Goal: Task Accomplishment & Management: Complete application form

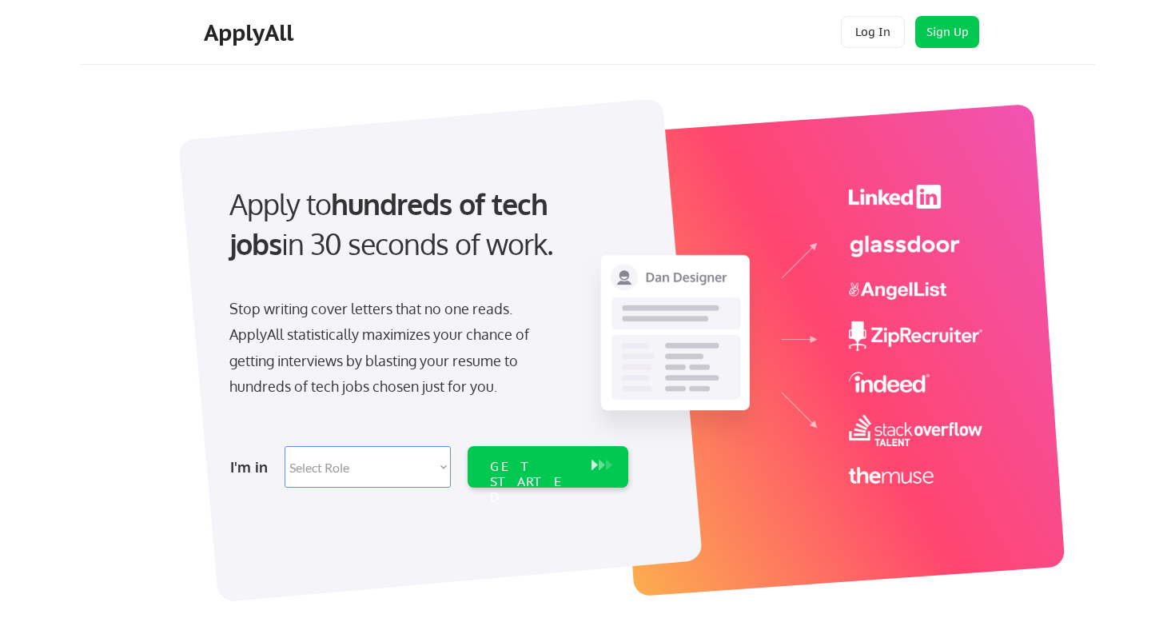
click at [386, 479] on select "Select Role Software Engineering Product Management Customer Success Sales UI/U…" at bounding box center [368, 467] width 166 height 42
select select ""marketing___comms""
click at [285, 446] on select "Select Role Software Engineering Product Management Customer Success Sales UI/U…" at bounding box center [368, 467] width 166 height 42
select select ""marketing___comms""
click at [491, 472] on div "GET STARTED" at bounding box center [533, 482] width 86 height 46
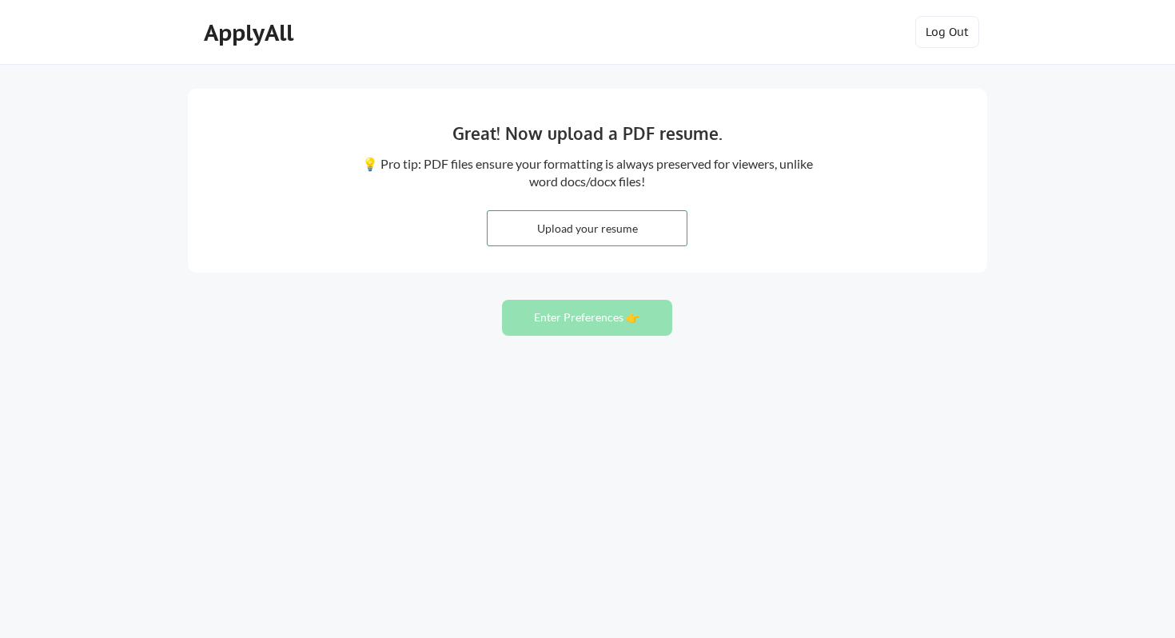
click at [615, 229] on input "file" at bounding box center [587, 228] width 199 height 34
type input "C:\fakepath\Lena Loo - Resume - 8.13.25.pdf"
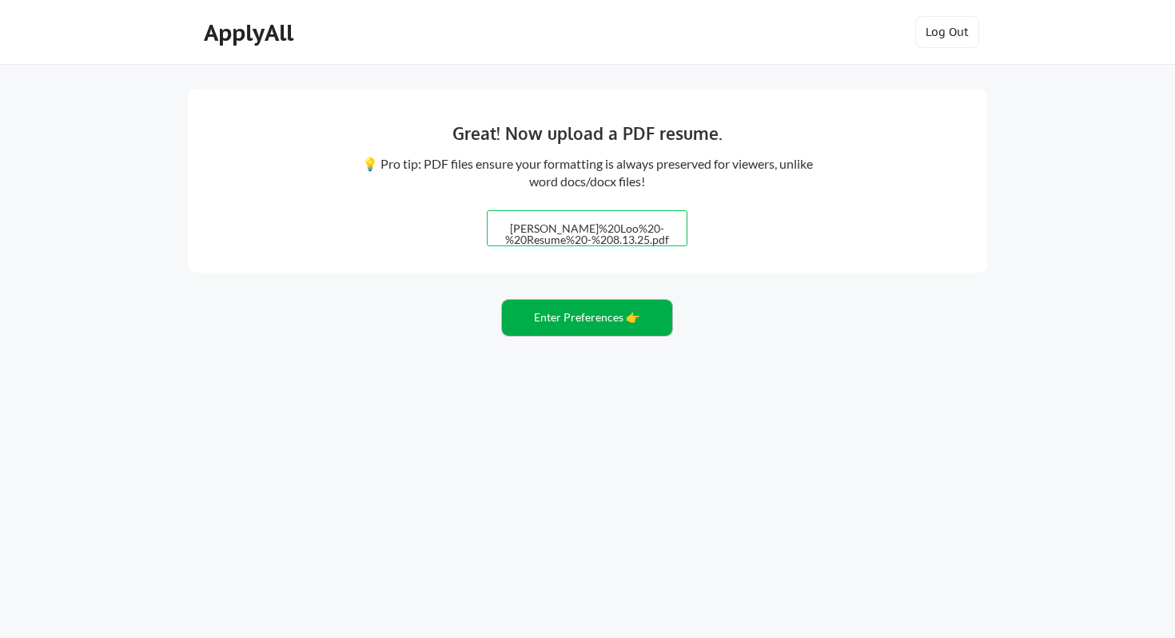
click at [603, 317] on button "Enter Preferences 👉" at bounding box center [587, 318] width 170 height 36
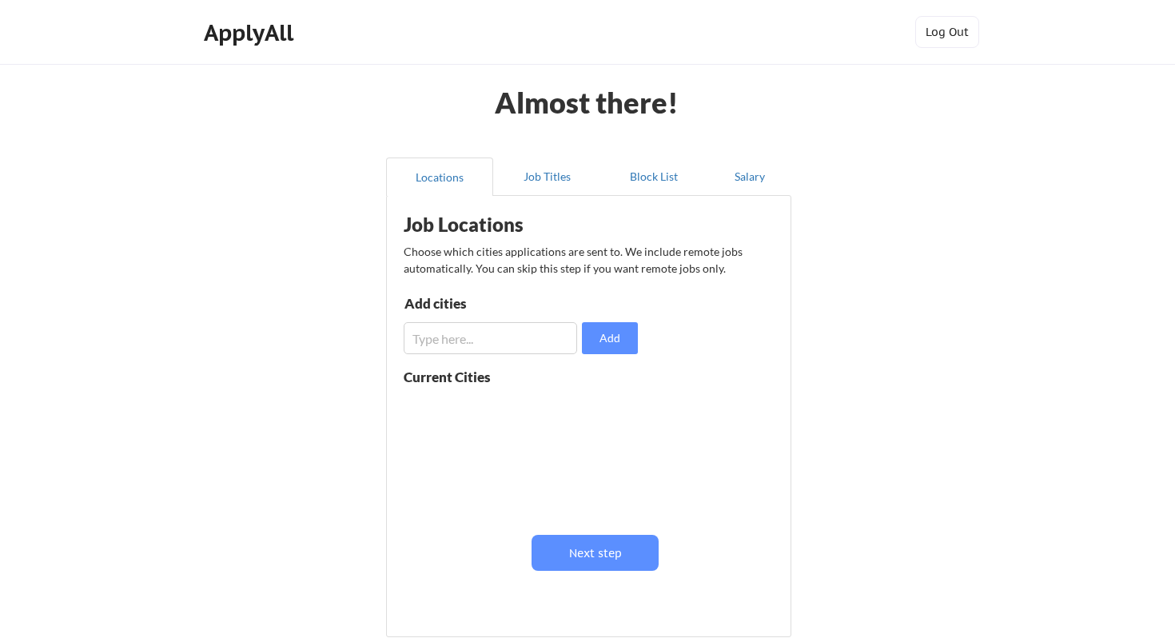
click at [516, 340] on input "input" at bounding box center [490, 338] width 173 height 32
type input "s"
type input "oakland"
click at [597, 336] on button "Add" at bounding box center [610, 338] width 56 height 32
click at [587, 408] on button at bounding box center [589, 408] width 12 height 12
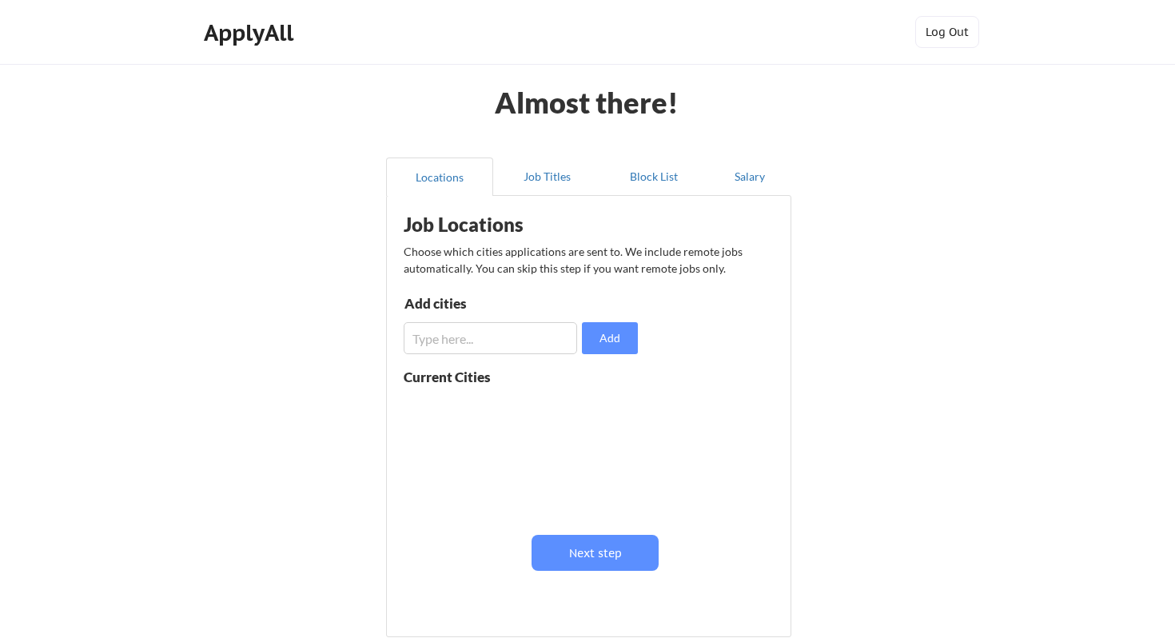
click at [522, 338] on input "input" at bounding box center [490, 338] width 173 height 32
type input "Oakland"
click at [615, 333] on button "Add" at bounding box center [610, 338] width 56 height 32
click at [504, 337] on input "input" at bounding box center [490, 338] width 173 height 32
type input "s"
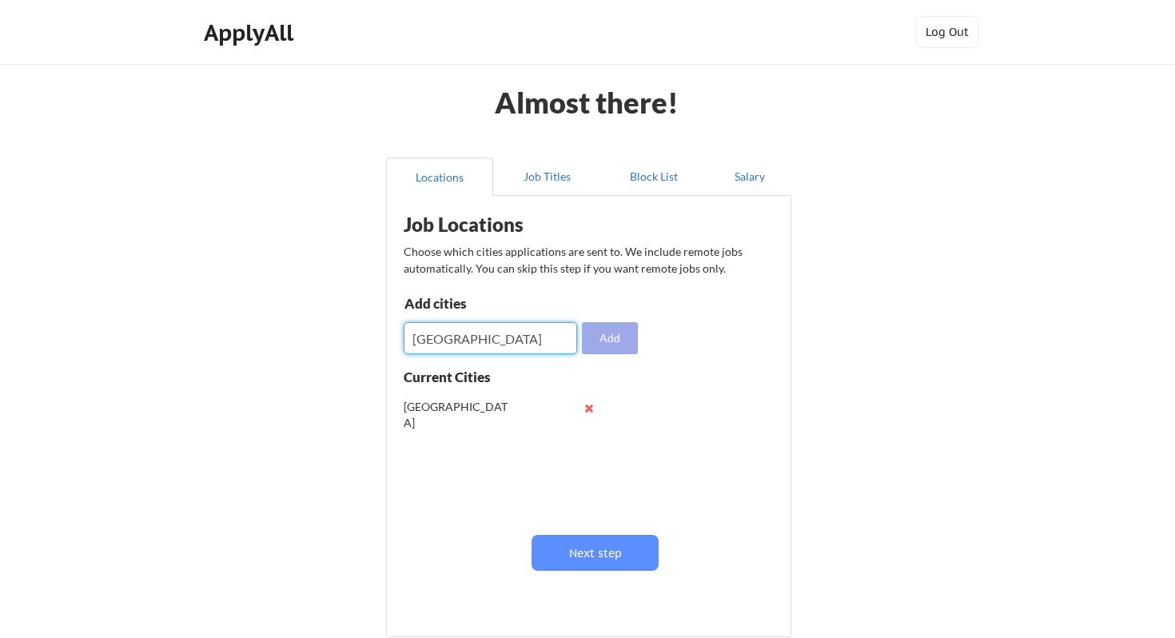
type input "[GEOGRAPHIC_DATA]"
click at [602, 327] on button "Add" at bounding box center [610, 338] width 56 height 32
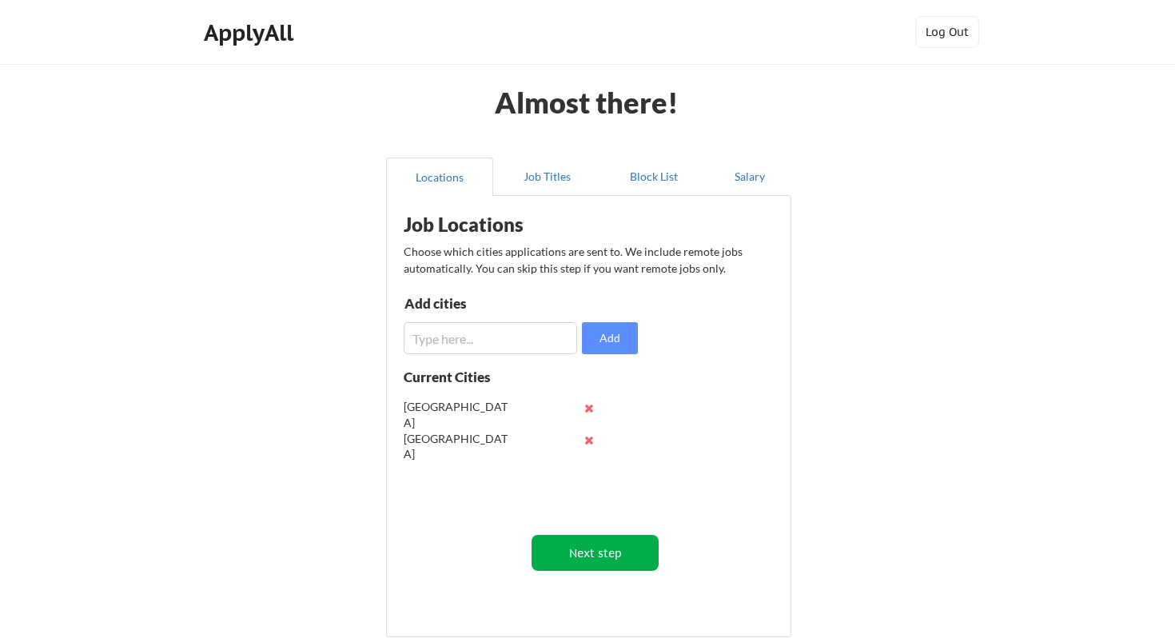
click at [579, 549] on button "Next step" at bounding box center [595, 553] width 127 height 36
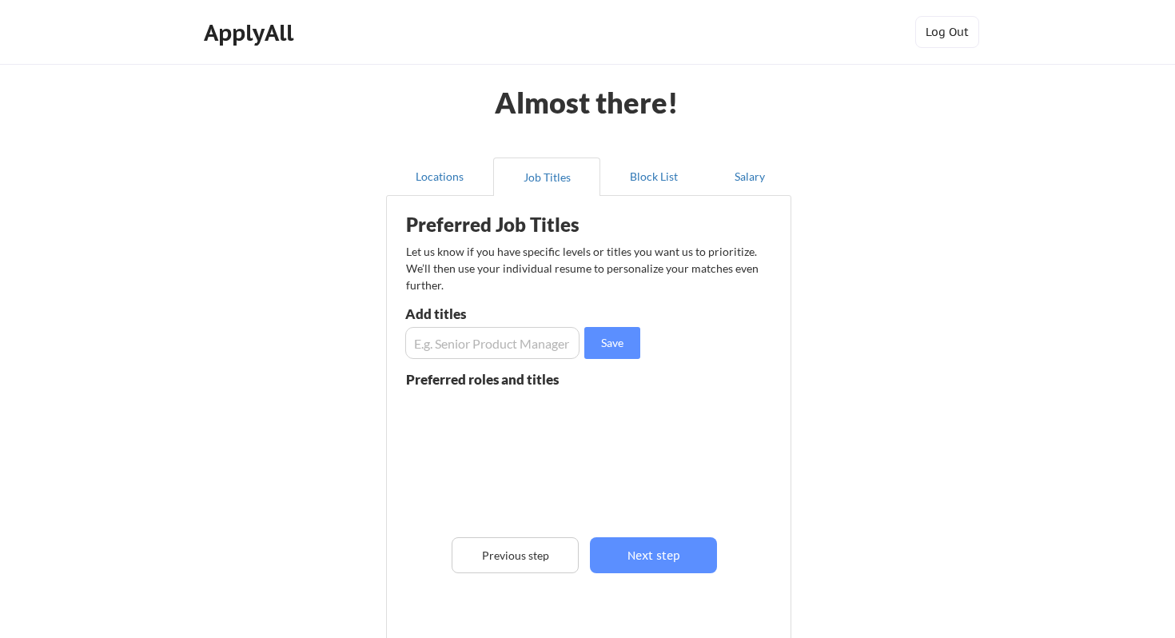
click at [516, 355] on input "input" at bounding box center [492, 343] width 174 height 32
type input "Senior Director of Demand Generation"
click at [587, 346] on button "Save" at bounding box center [612, 343] width 56 height 32
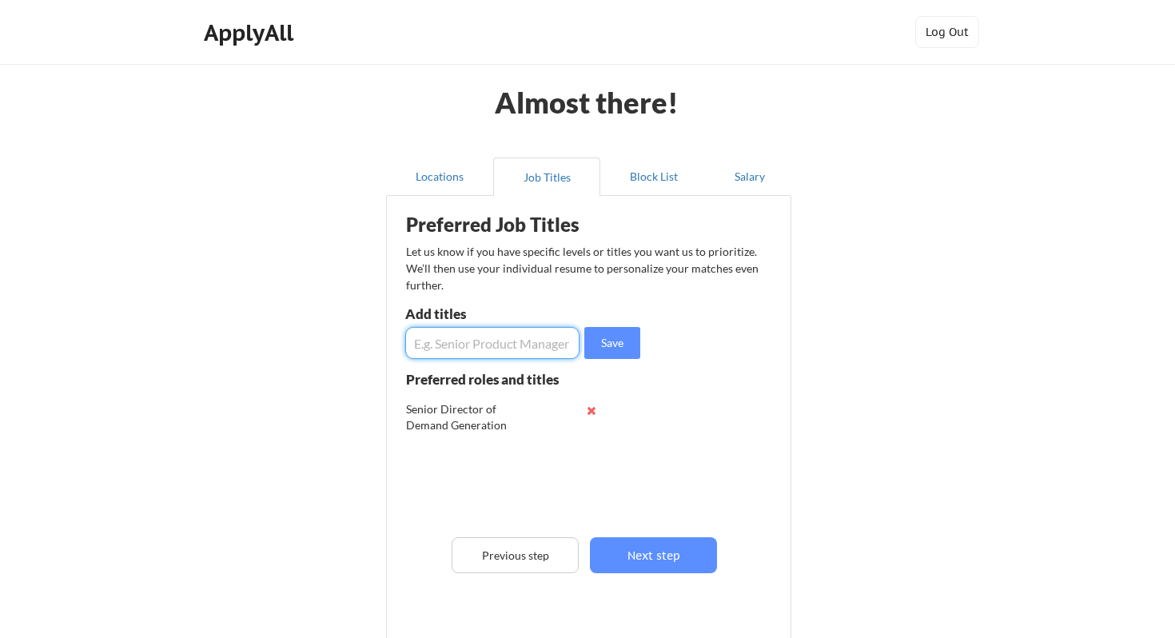
click at [488, 341] on input "input" at bounding box center [492, 343] width 174 height 32
type input "Senior Director of Growth Marketing"
click at [603, 337] on button "Save" at bounding box center [612, 343] width 56 height 32
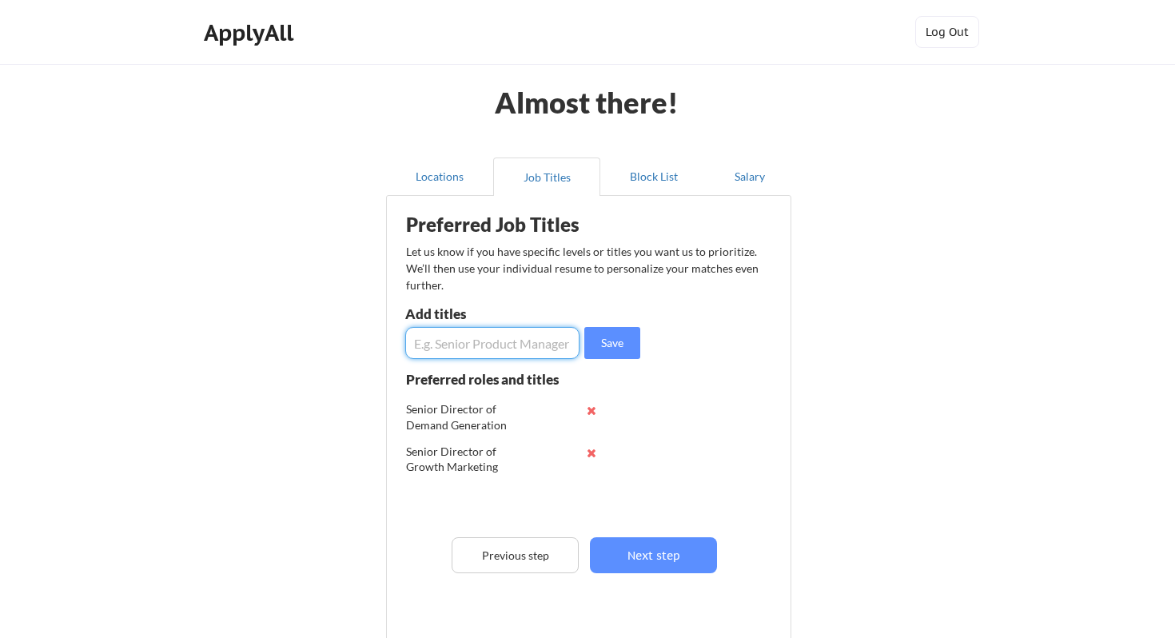
click at [517, 337] on input "input" at bounding box center [492, 343] width 174 height 32
type input "Director of Demand Generation"
click at [601, 341] on button "Save" at bounding box center [612, 343] width 56 height 32
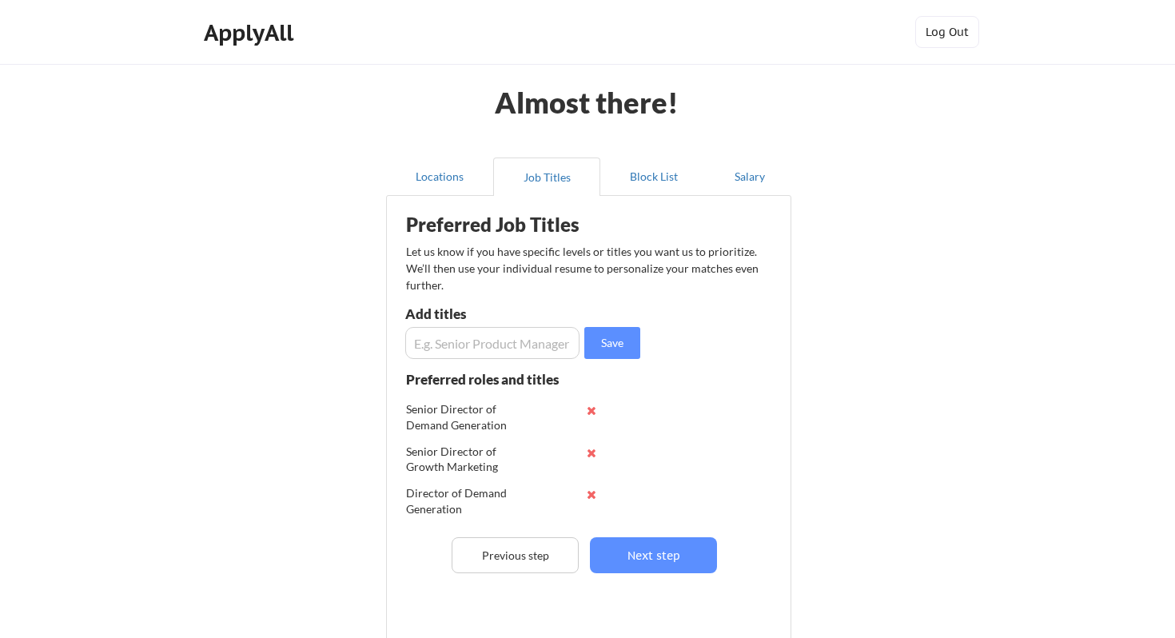
click at [513, 340] on input "input" at bounding box center [492, 343] width 174 height 32
type input "Director of Growth Marketing"
click at [507, 344] on input "input" at bounding box center [492, 343] width 174 height 32
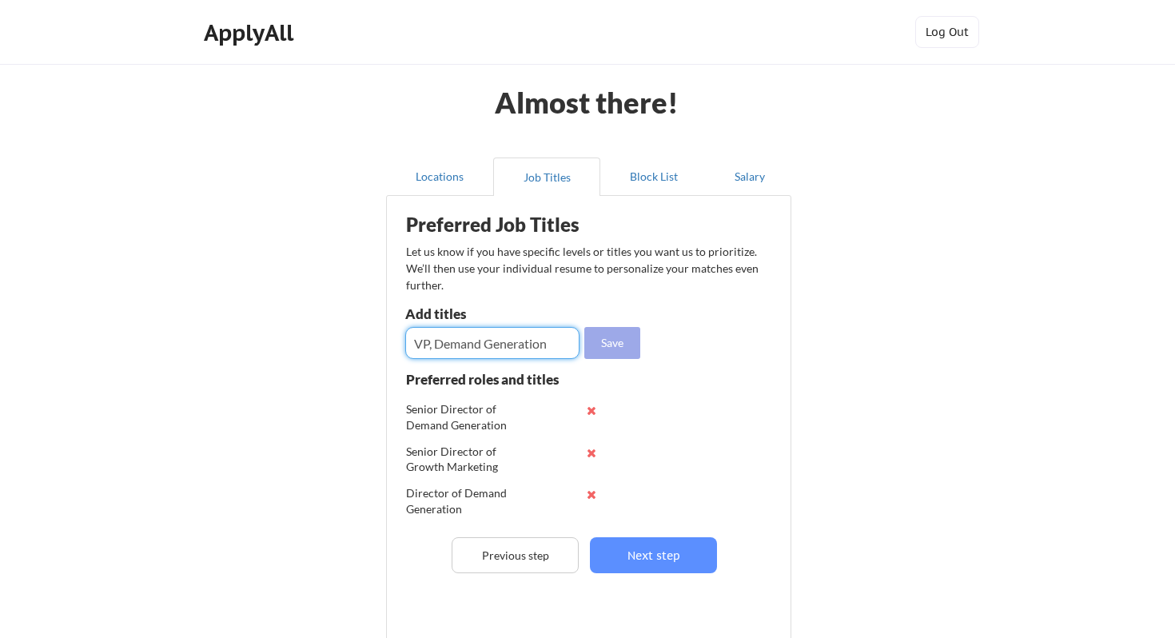
type input "VP, Demand Generation"
click at [600, 340] on button "Save" at bounding box center [612, 343] width 56 height 32
click at [510, 348] on input "input" at bounding box center [492, 343] width 174 height 32
type input "VP, Growth Marketing"
click at [597, 341] on button "Save" at bounding box center [612, 343] width 56 height 32
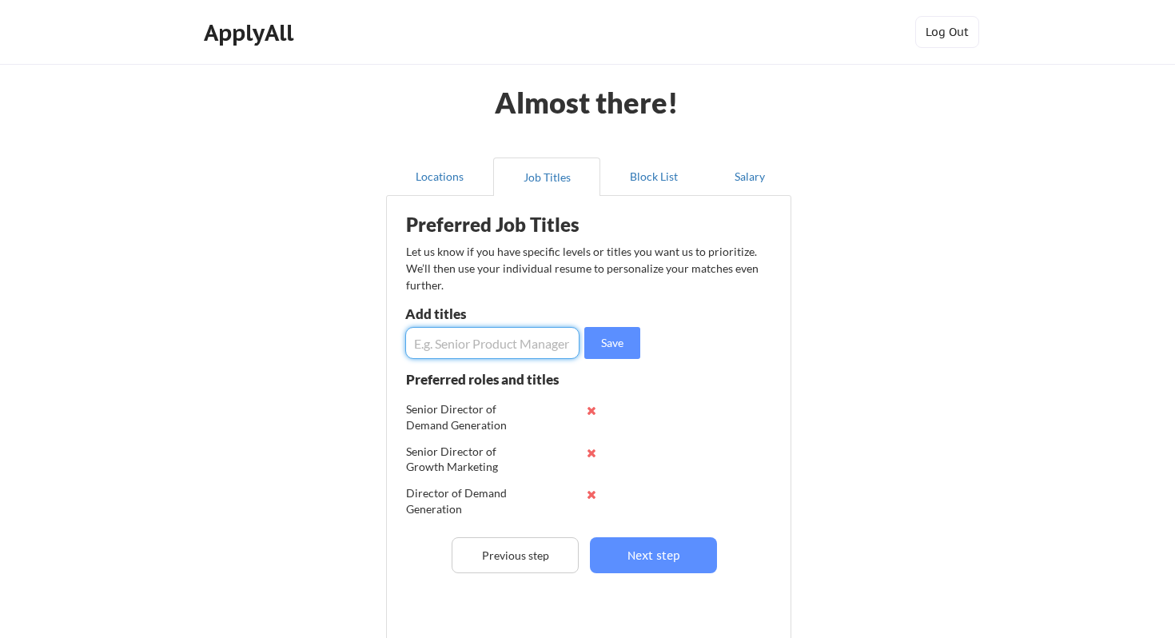
click at [520, 341] on input "input" at bounding box center [492, 343] width 174 height 32
click at [651, 551] on button "Next step" at bounding box center [653, 555] width 127 height 36
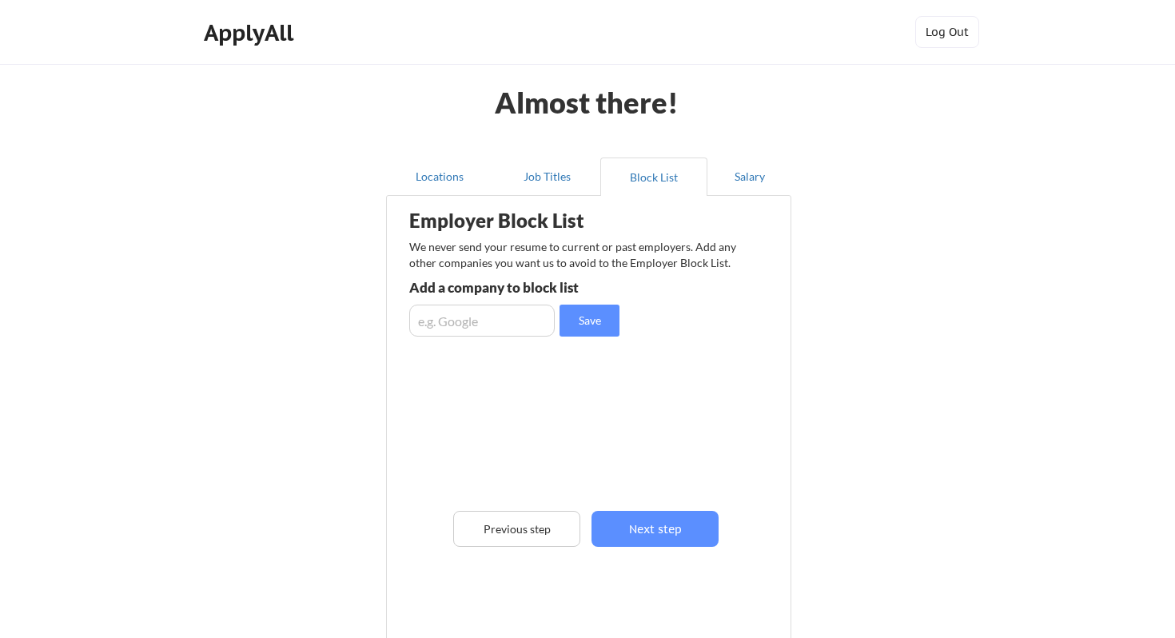
click at [477, 322] on input "input" at bounding box center [481, 321] width 145 height 32
type input "Trustly, Inc."
click at [601, 317] on button "Save" at bounding box center [590, 321] width 60 height 32
click at [651, 532] on button "Next step" at bounding box center [654, 529] width 127 height 36
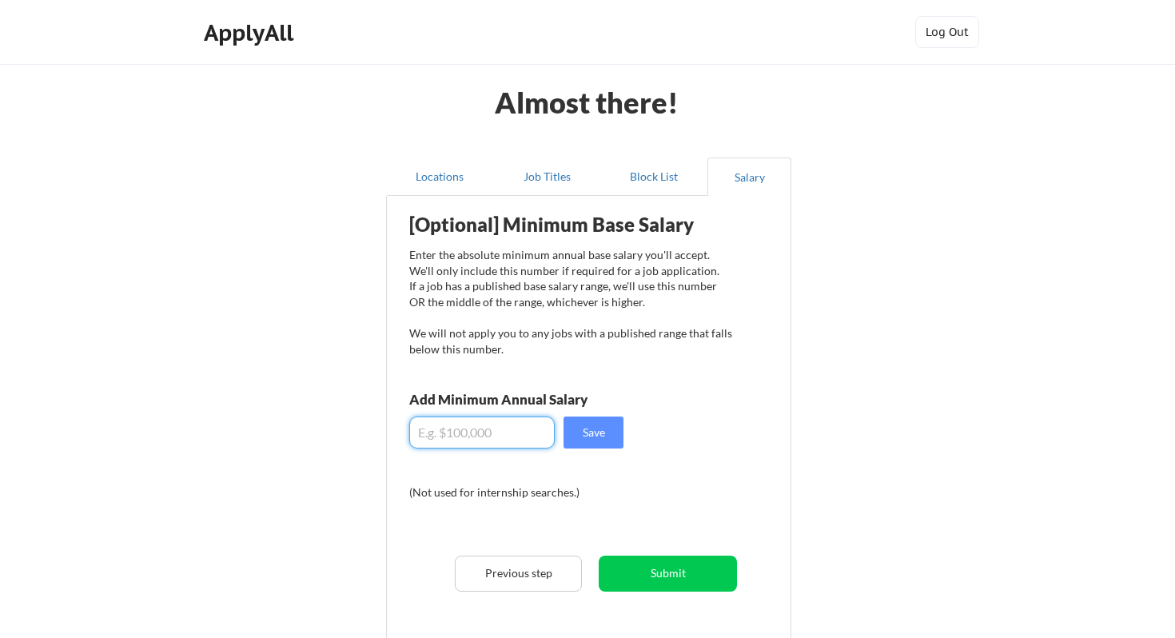
click at [486, 428] on input "input" at bounding box center [481, 432] width 145 height 32
type input "$220,000"
click at [598, 428] on button "Save" at bounding box center [594, 432] width 60 height 32
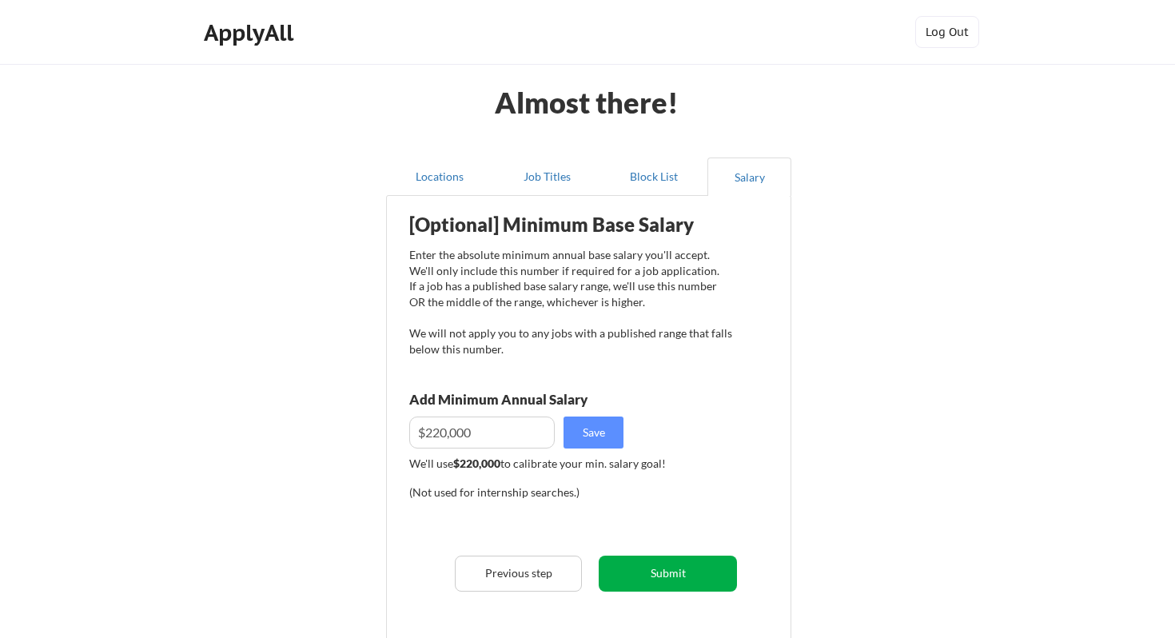
click at [664, 570] on button "Submit" at bounding box center [668, 574] width 138 height 36
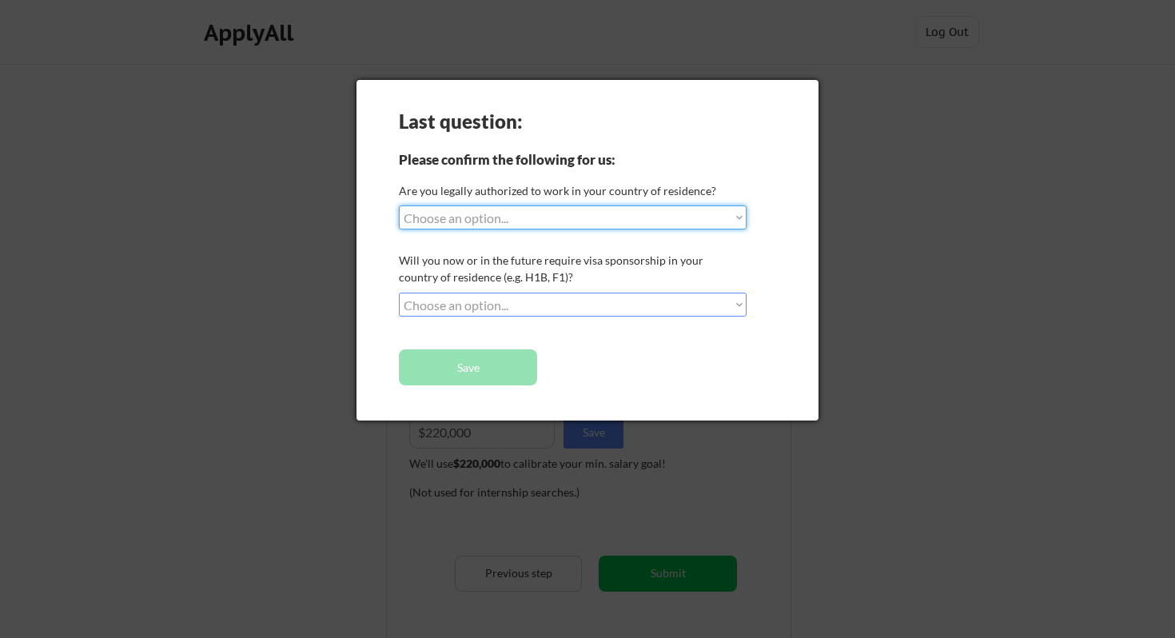
click at [586, 212] on select "Choose an option... Yes, I am a US Citizen Yes, I am a Canadian Citizen Yes, I …" at bounding box center [573, 217] width 348 height 24
select select ""yes__i_am_a_us_citizen""
click at [399, 205] on select "Choose an option... Yes, I am a US Citizen Yes, I am a Canadian Citizen Yes, I …" at bounding box center [573, 217] width 348 height 24
click at [548, 306] on select "Choose an option... No, I will not need sponsorship Yes, I will need sponsorship" at bounding box center [573, 305] width 348 height 24
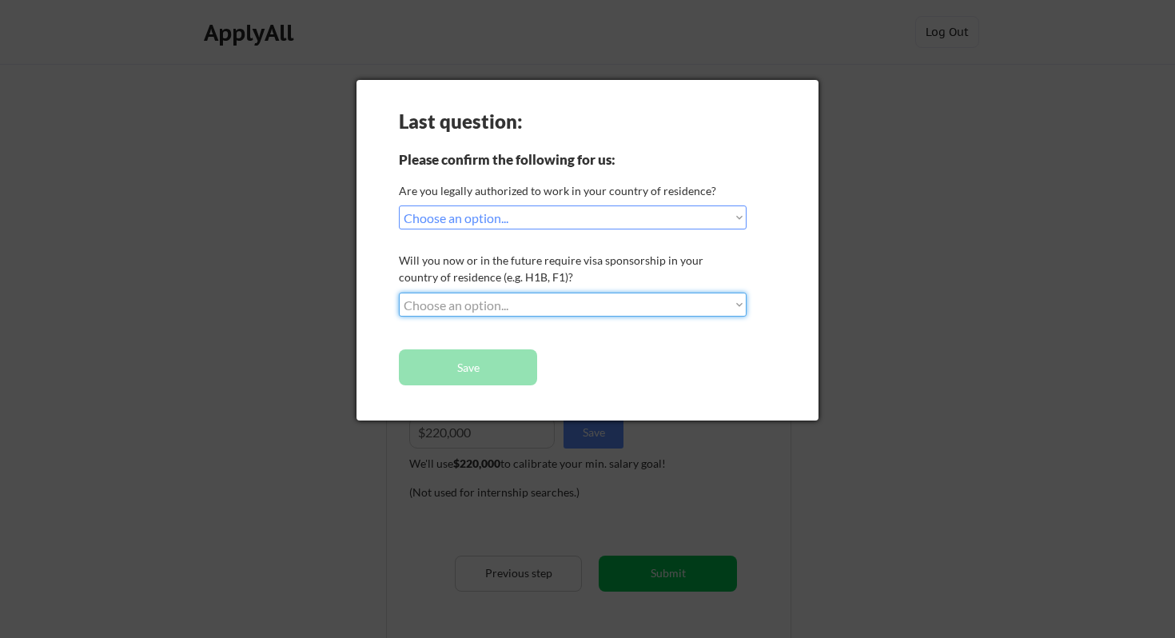
select select ""no__i_will_not_need_sponsorship""
click at [399, 293] on select "Choose an option... No, I will not need sponsorship Yes, I will need sponsorship" at bounding box center [573, 305] width 348 height 24
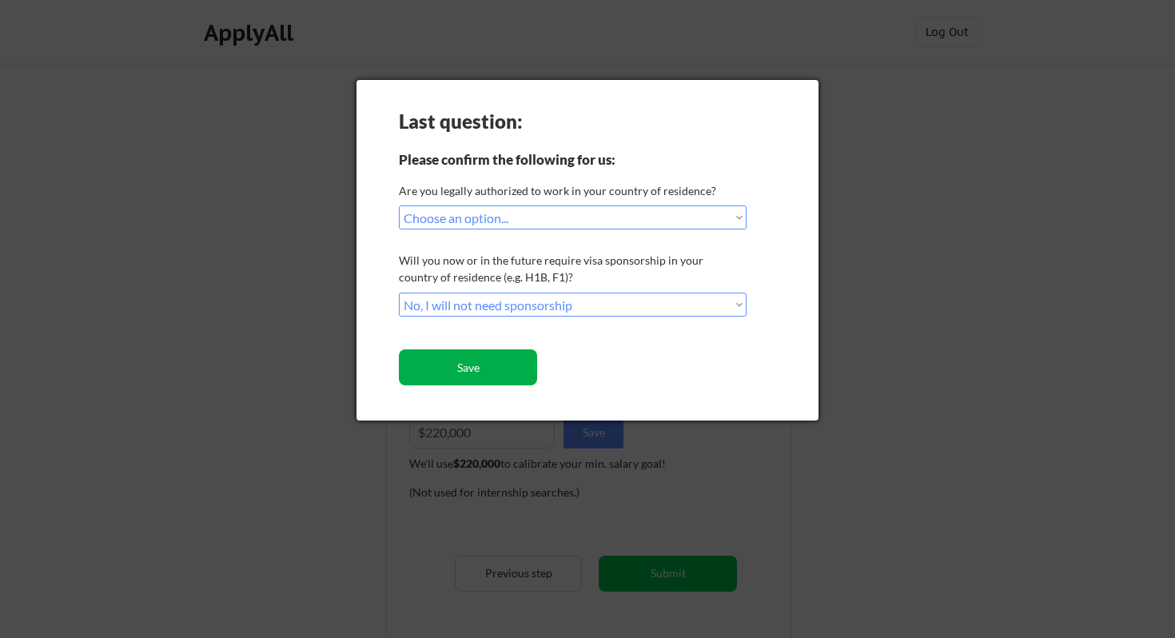
click at [496, 368] on button "Save" at bounding box center [468, 367] width 138 height 36
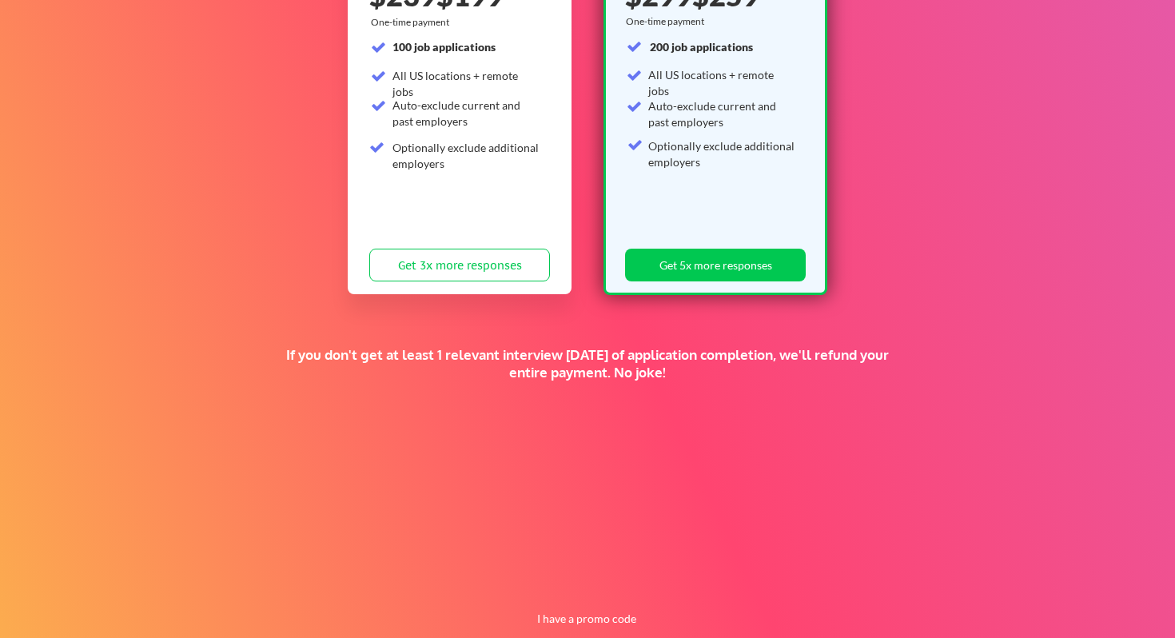
scroll to position [300, 0]
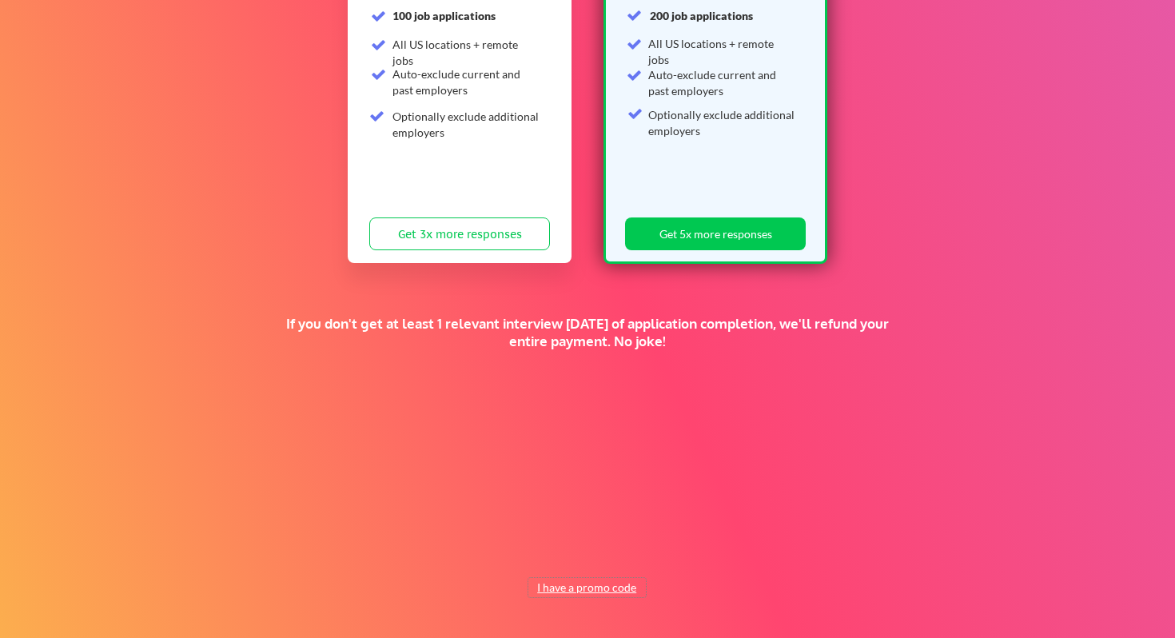
click at [597, 589] on button "I have a promo code" at bounding box center [586, 587] width 117 height 19
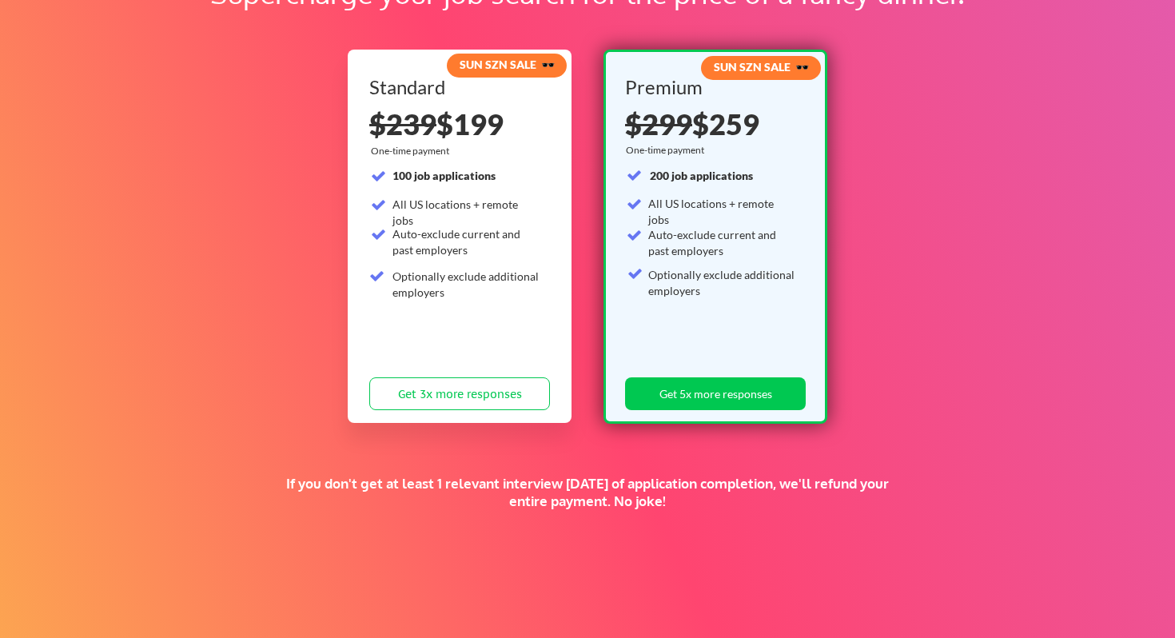
scroll to position [0, 0]
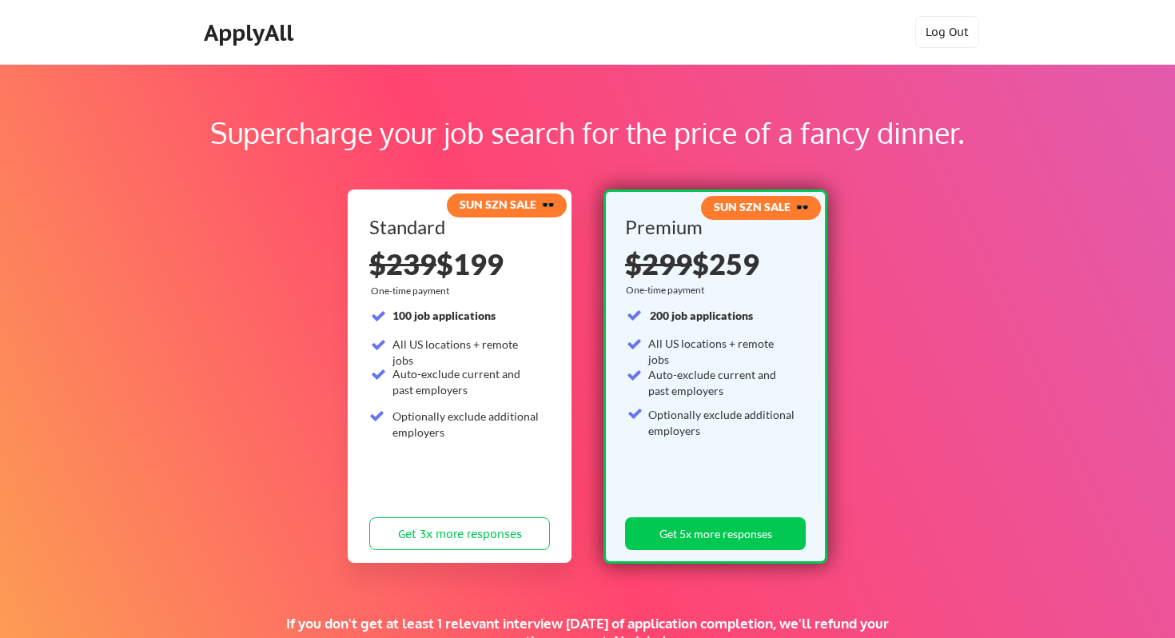
click at [236, 28] on div "ApplyAll" at bounding box center [251, 32] width 94 height 27
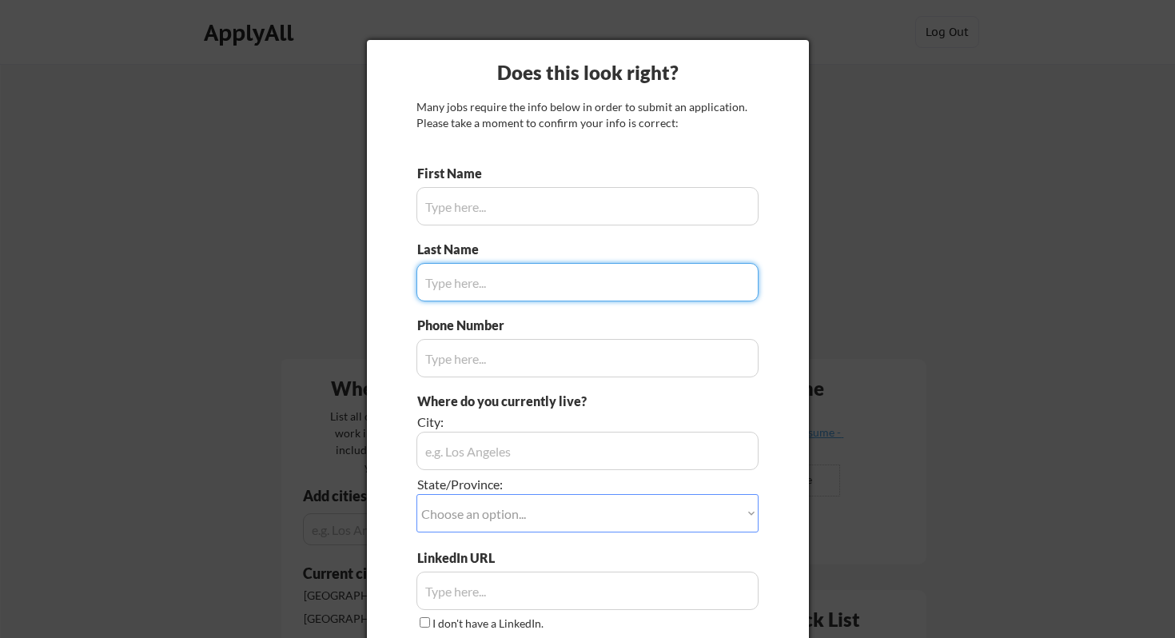
click at [649, 212] on input "input" at bounding box center [587, 206] width 342 height 38
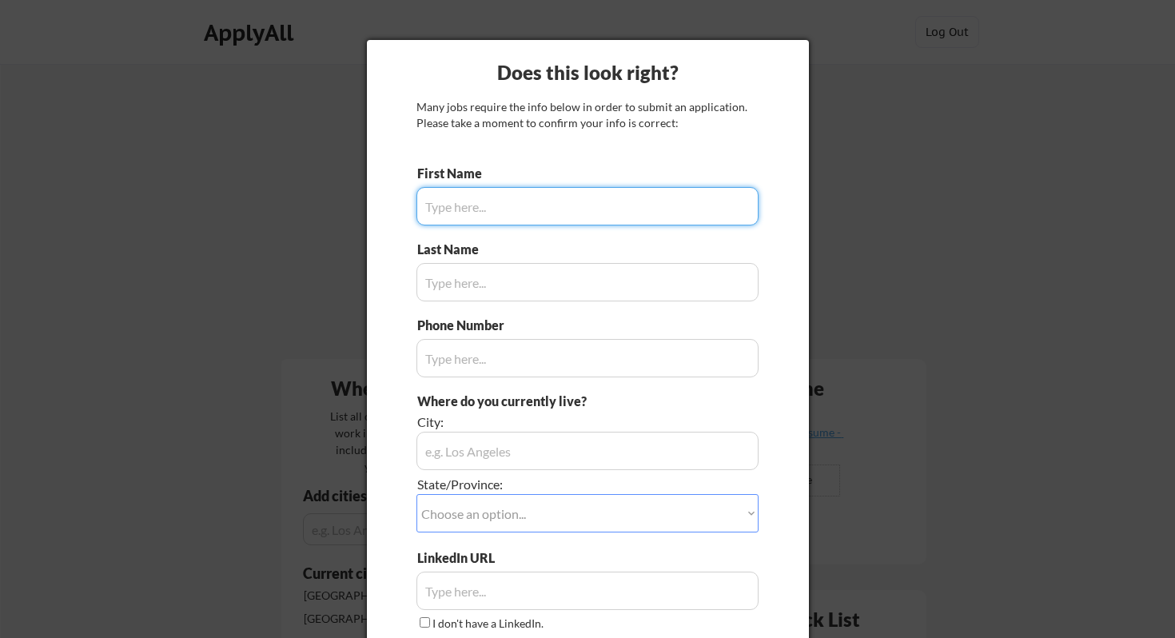
type input "[PERSON_NAME]"
type input "Loo"
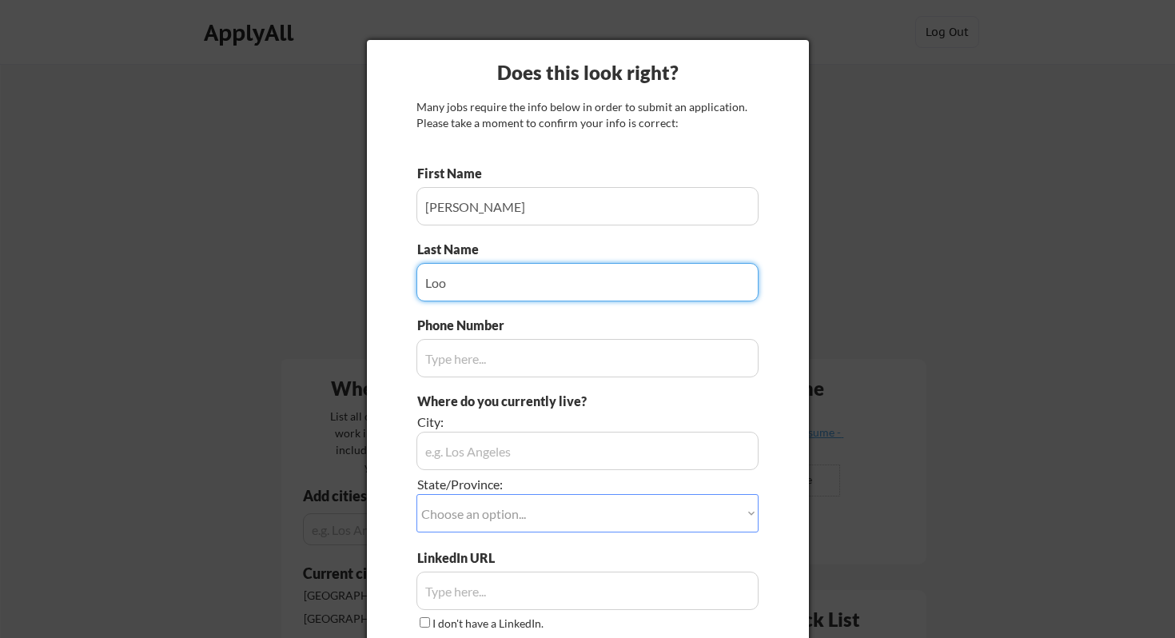
click at [519, 354] on input "input" at bounding box center [587, 358] width 342 height 38
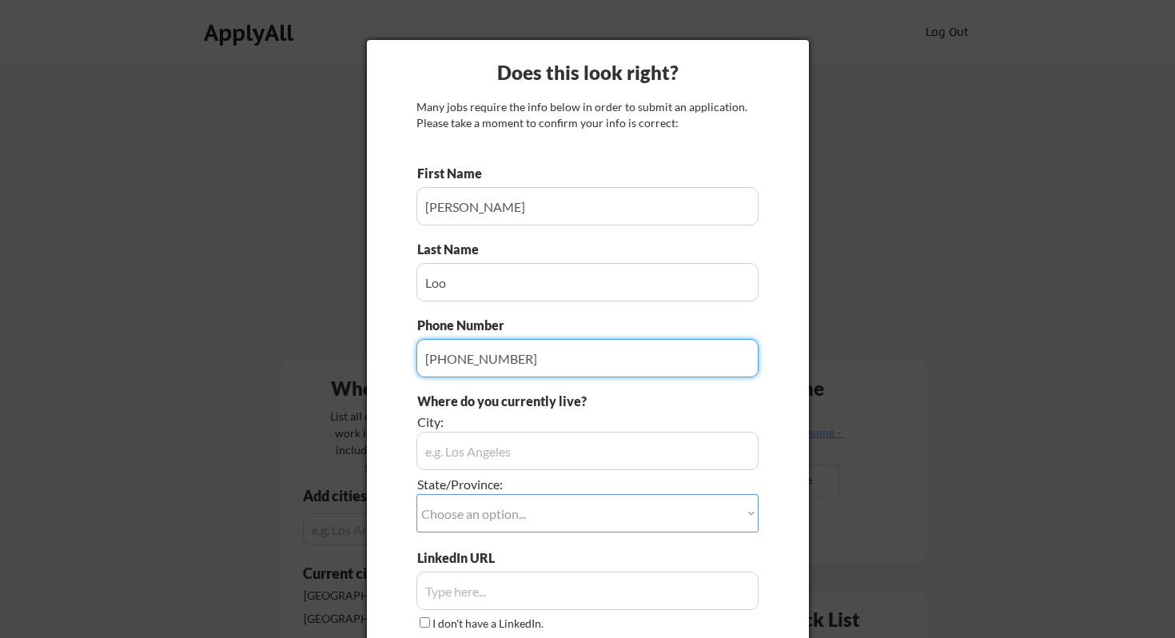
type input "972-365-1860"
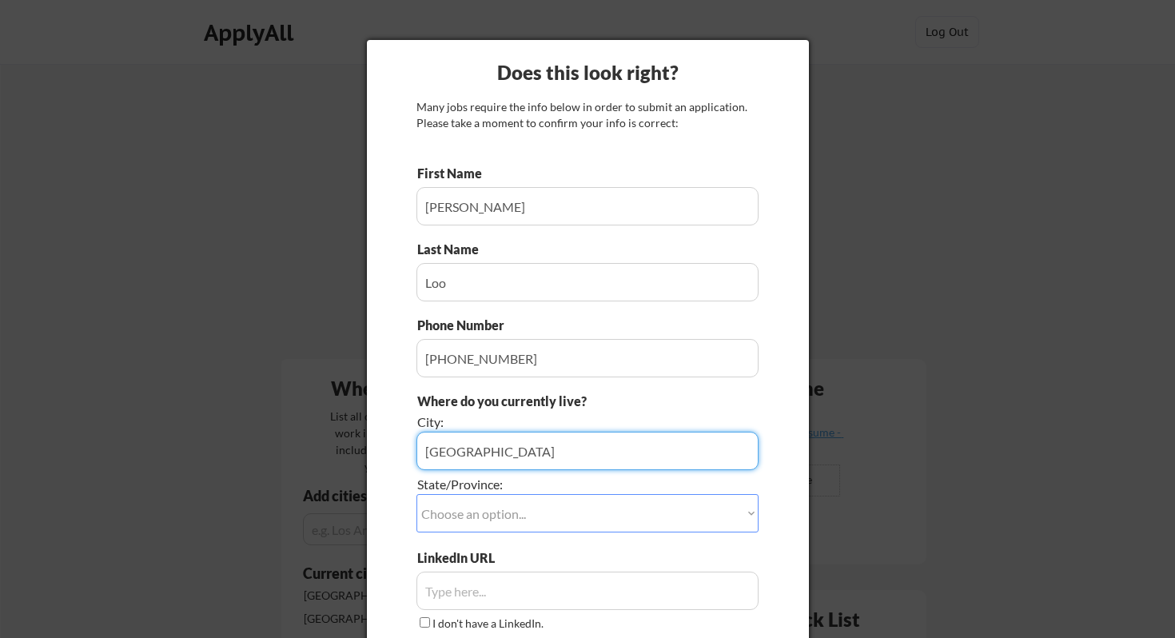
type input "Oakland"
click at [777, 388] on div "Does this look right? Many jobs require the info below in order to submit an ap…" at bounding box center [588, 377] width 442 height 675
click at [576, 514] on select "Choose an option... Other/Not Applicable Alabama Alaska Alberta Arizona Arkansa…" at bounding box center [587, 513] width 342 height 38
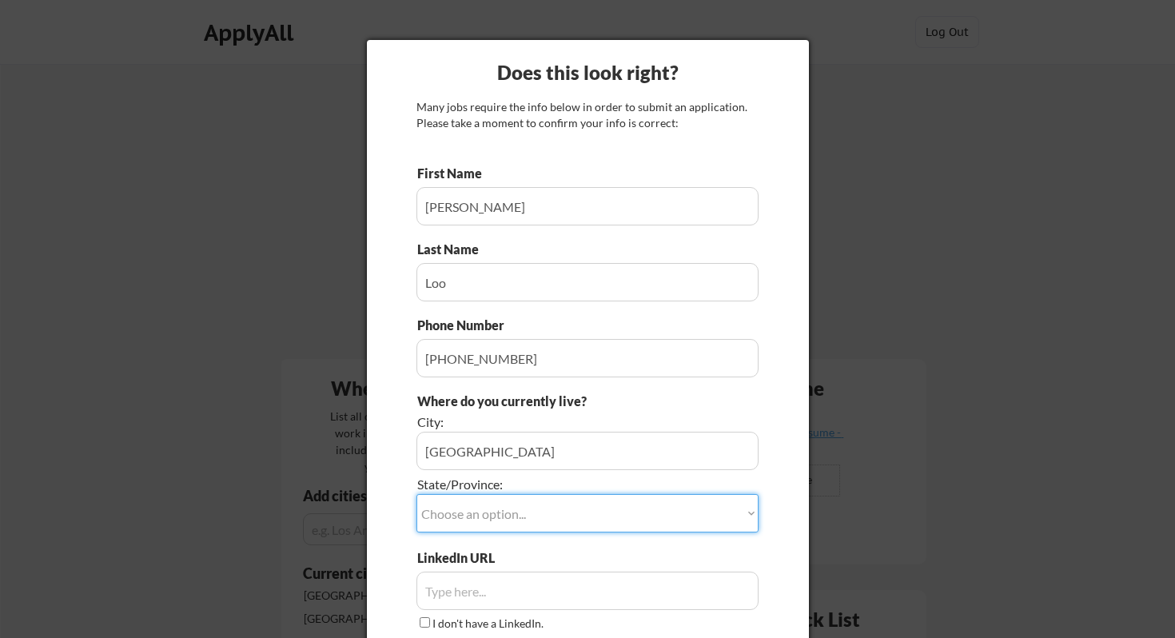
select select ""California""
click at [416, 494] on select "Choose an option... Other/Not Applicable Alabama Alaska Alberta Arizona Arkansa…" at bounding box center [587, 513] width 342 height 38
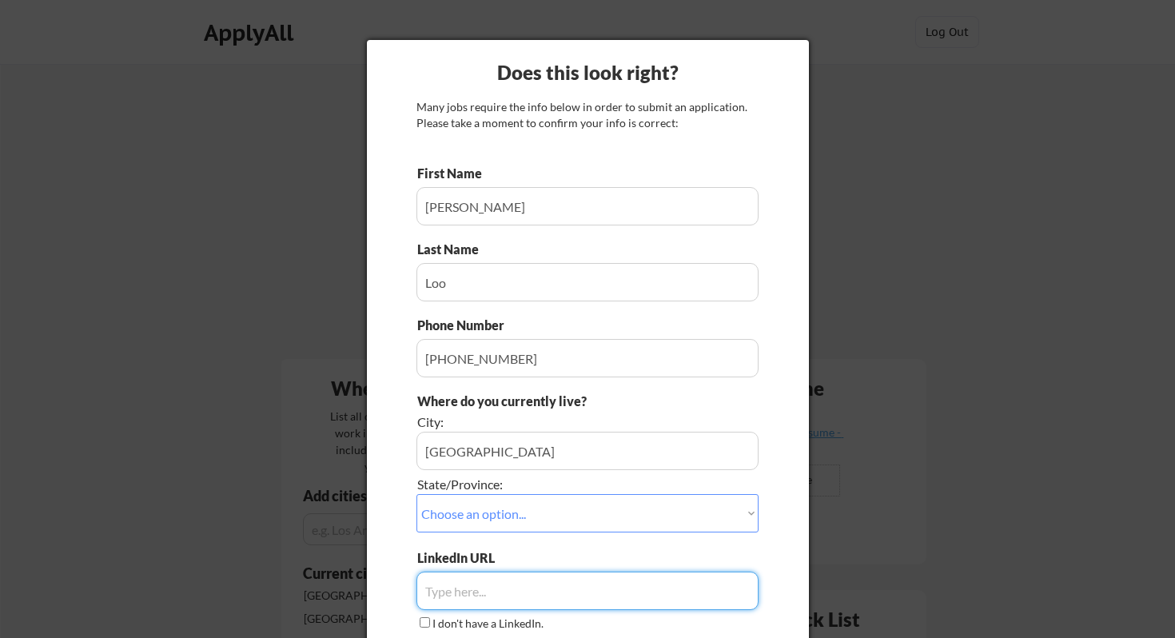
click at [564, 587] on input "input" at bounding box center [587, 591] width 342 height 38
paste input "https://www.linkedin.com/in/lenaloo/"
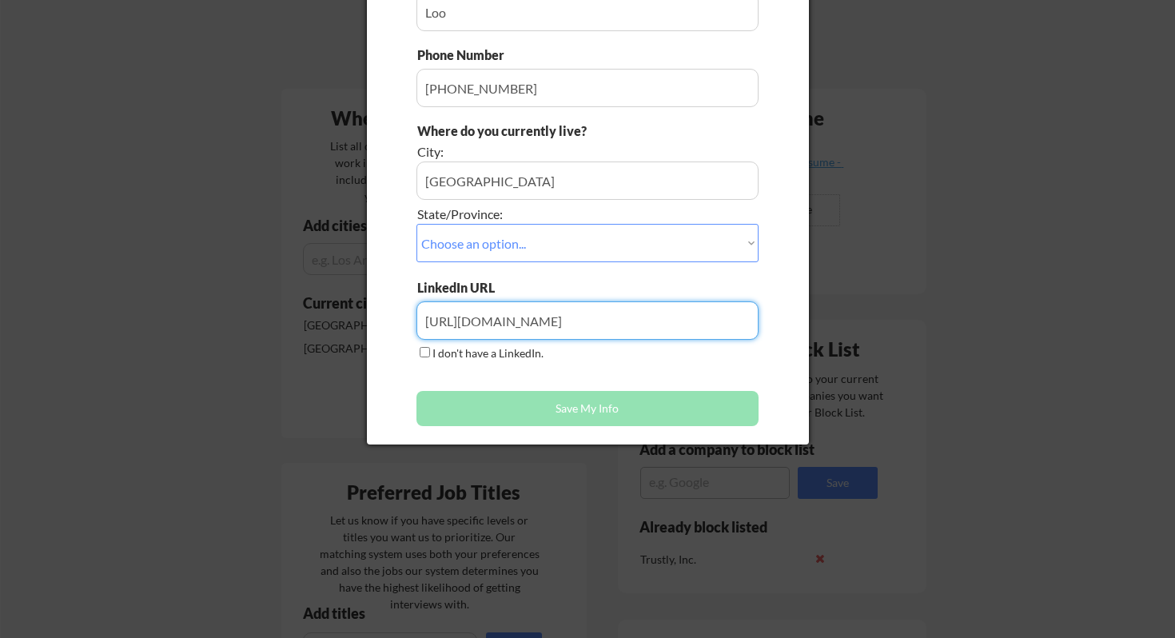
scroll to position [281, 0]
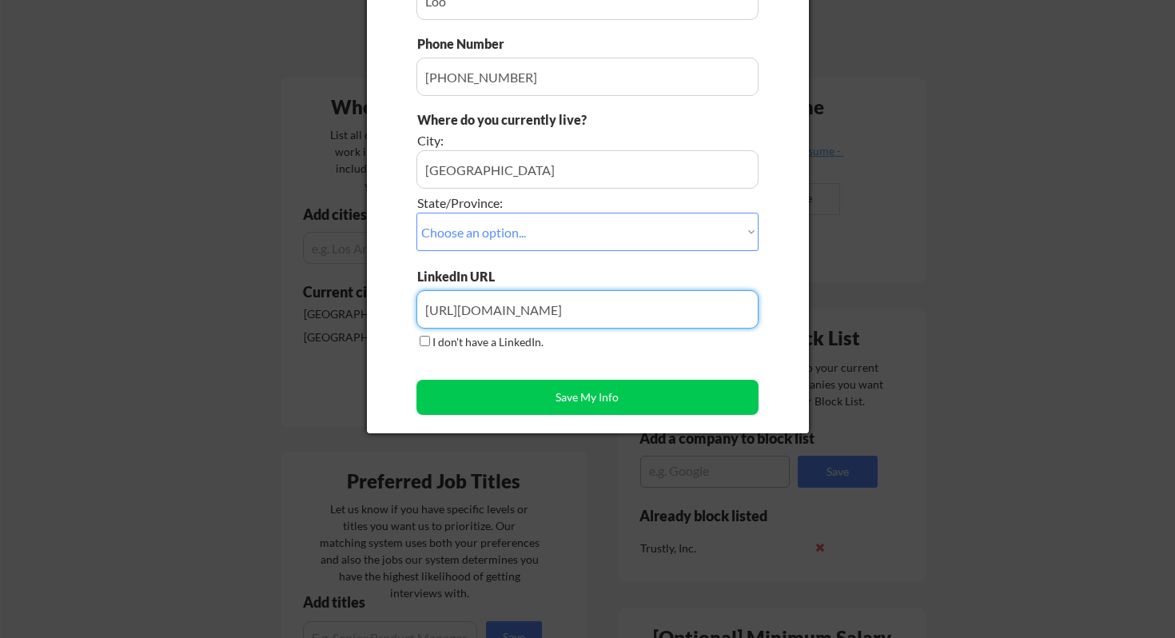
type input "https://www.linkedin.com/in/lenaloo/"
click at [504, 369] on div "First Name Last Name Phone Number Where do you currently live? City: State/Prov…" at bounding box center [587, 153] width 342 height 540
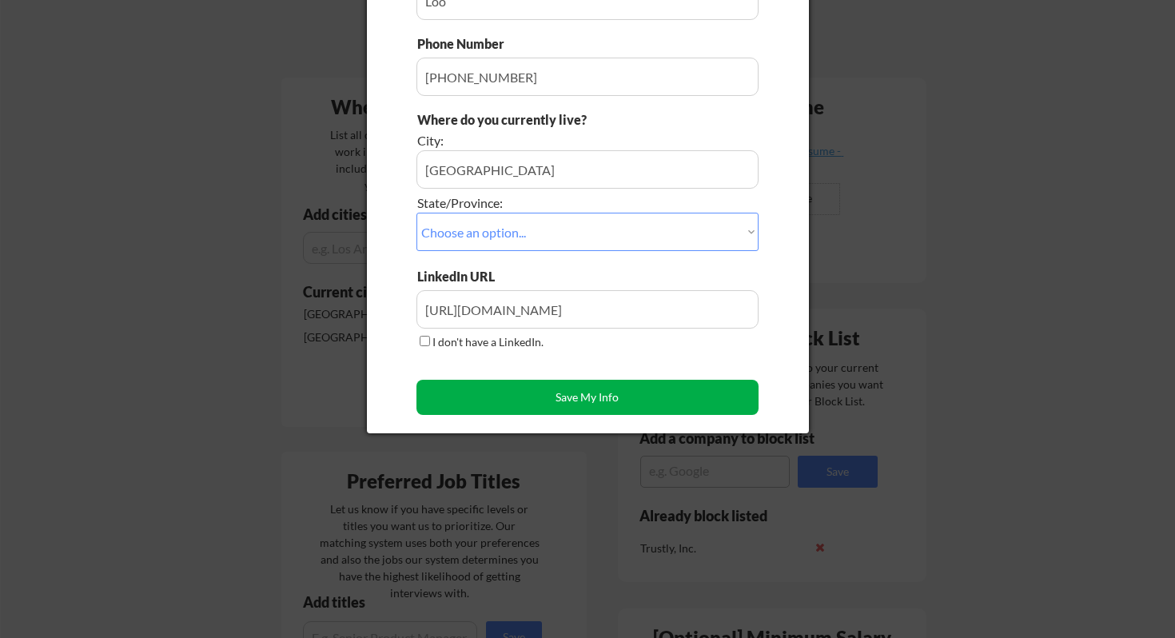
click at [513, 392] on button "Save My Info" at bounding box center [587, 397] width 342 height 35
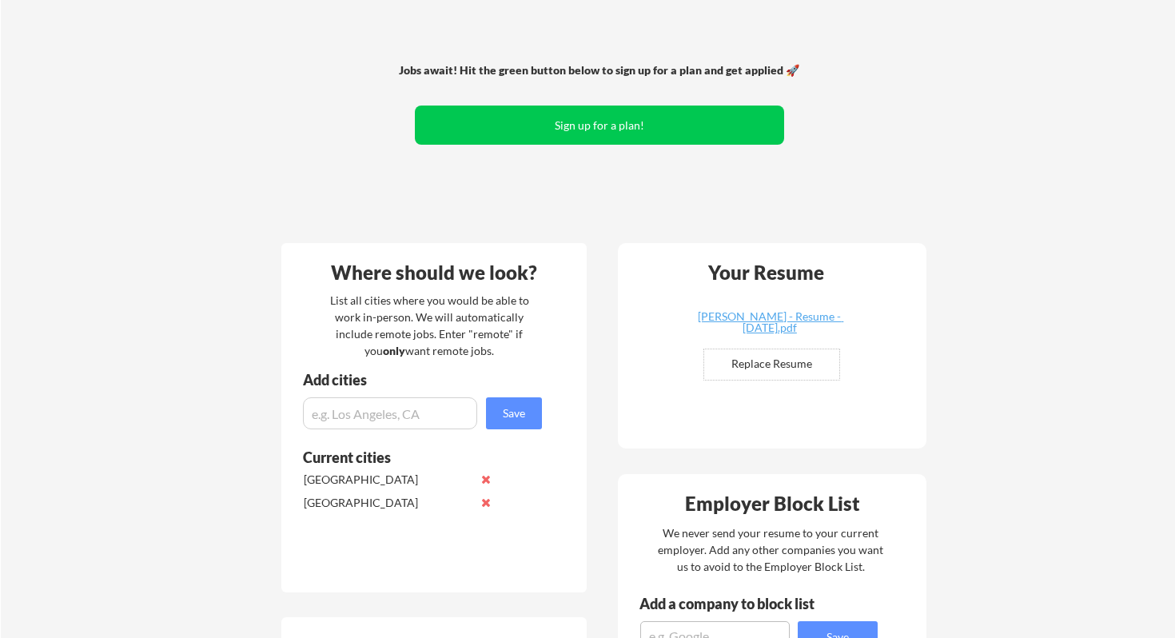
scroll to position [0, 0]
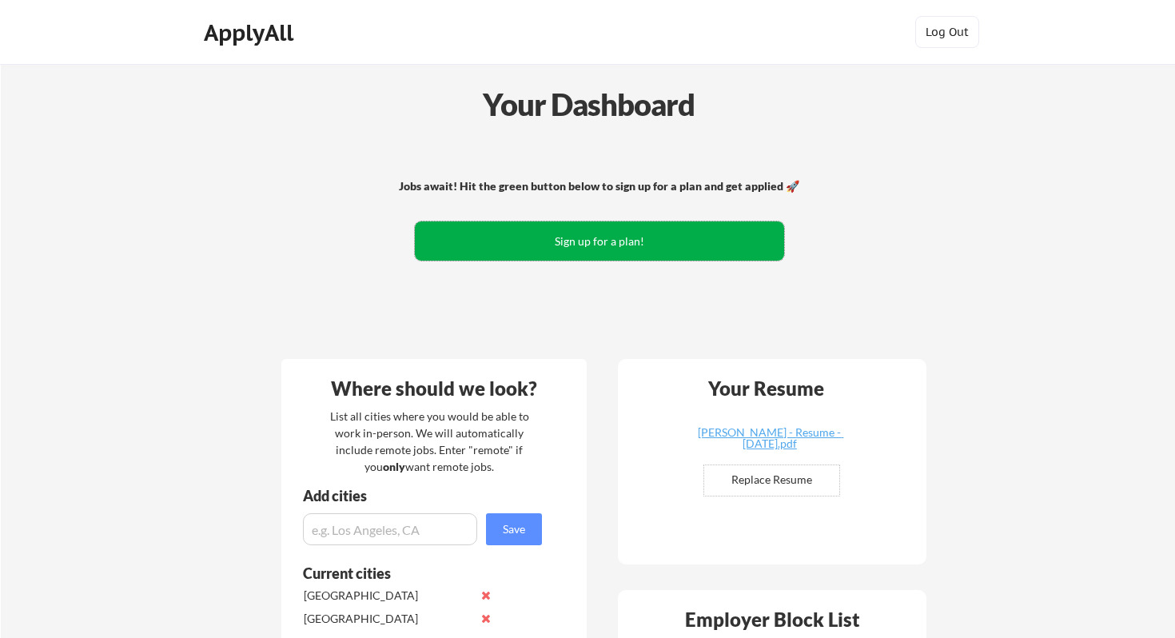
click at [609, 234] on button "Sign up for a plan!" at bounding box center [599, 240] width 369 height 39
